Goal: Information Seeking & Learning: Learn about a topic

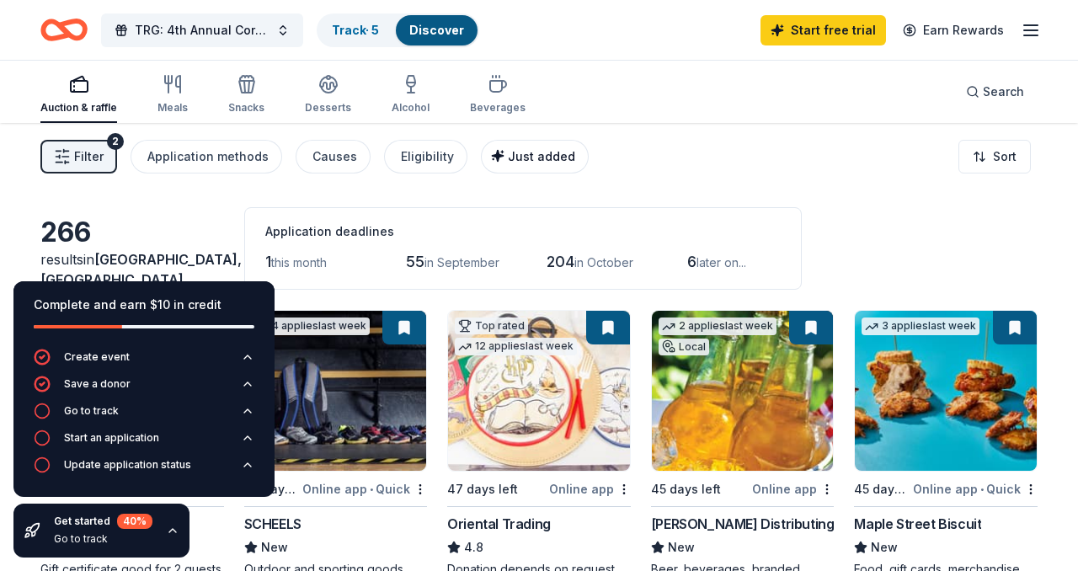
click at [533, 149] on span "Just added" at bounding box center [541, 156] width 67 height 14
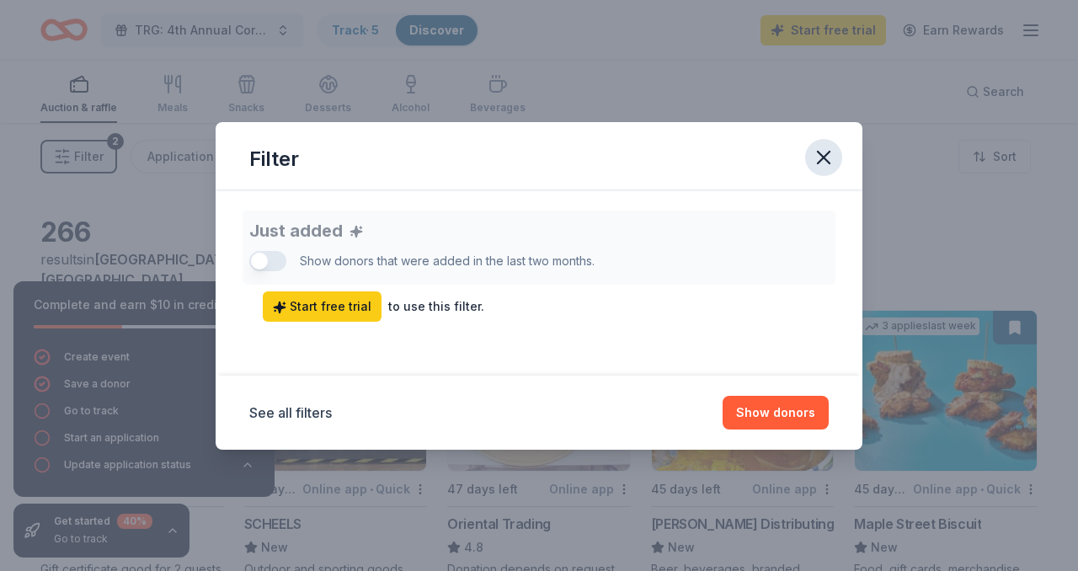
click at [823, 158] on icon "button" at bounding box center [824, 158] width 24 height 24
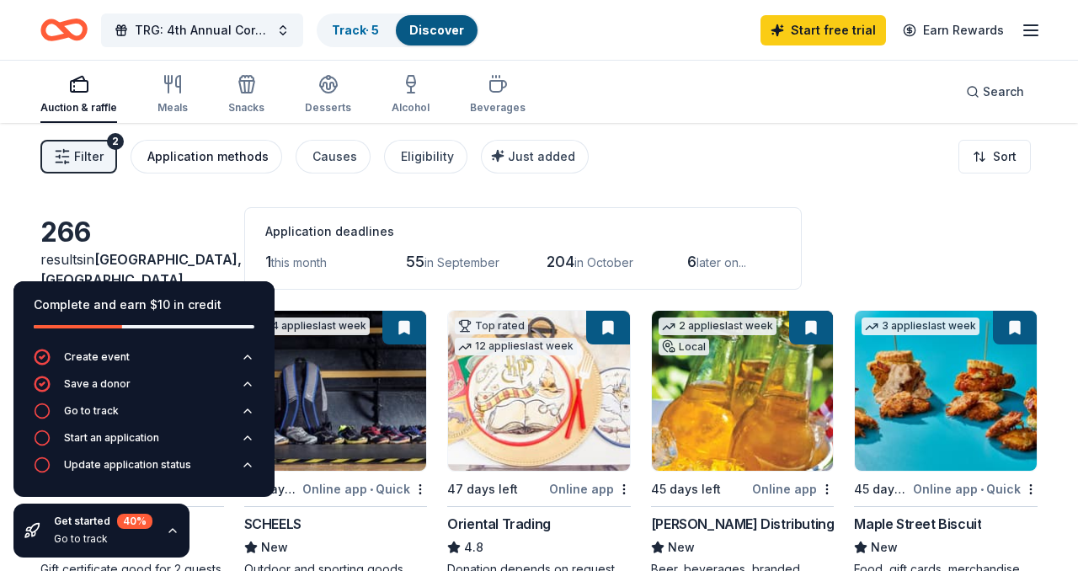
click at [223, 161] on div "Application methods" at bounding box center [207, 156] width 121 height 20
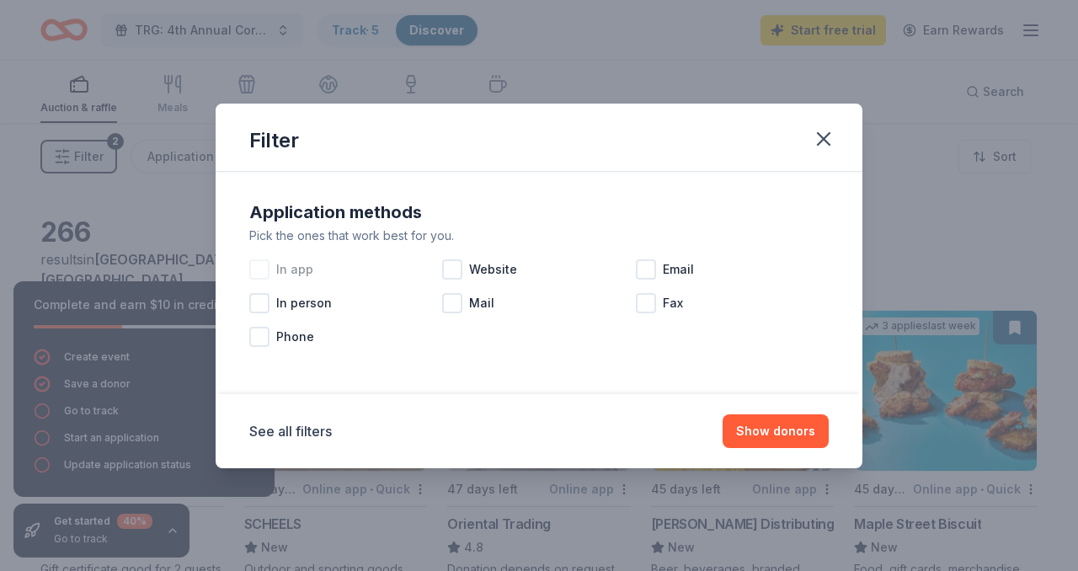
click at [264, 268] on div at bounding box center [259, 269] width 20 height 20
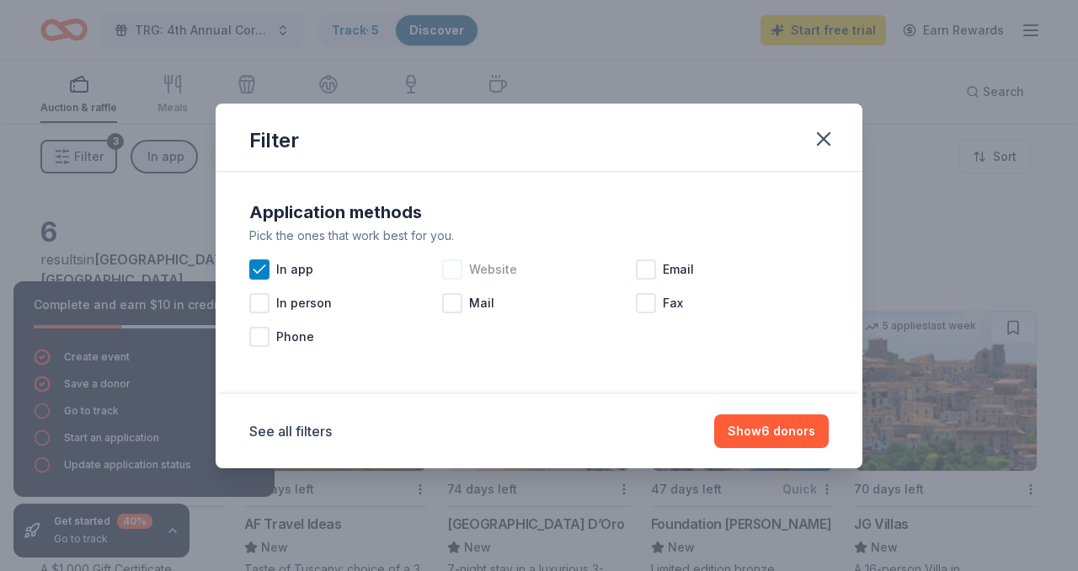
click at [454, 269] on div at bounding box center [452, 269] width 20 height 20
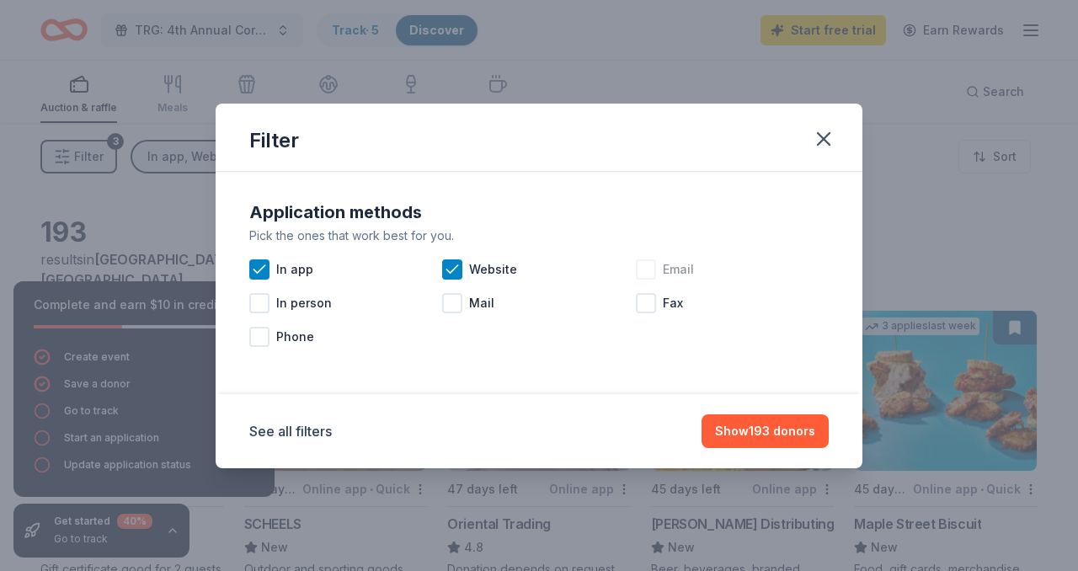
click at [653, 270] on div at bounding box center [646, 269] width 20 height 20
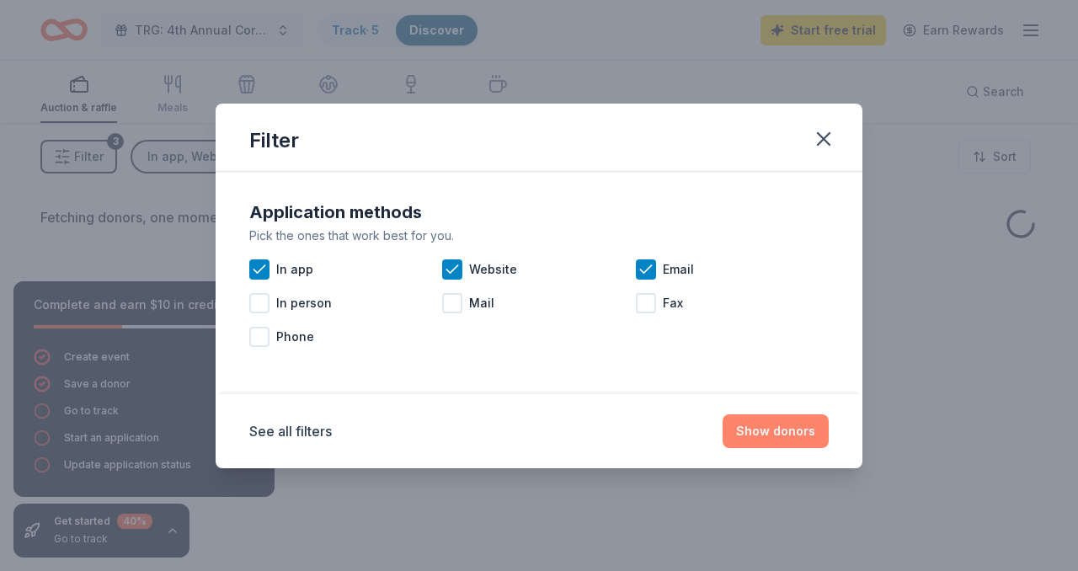
click at [778, 434] on button "Show donors" at bounding box center [775, 431] width 106 height 34
